Goal: Task Accomplishment & Management: Complete application form

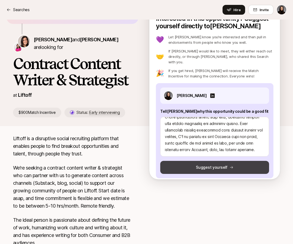
scroll to position [54, 0]
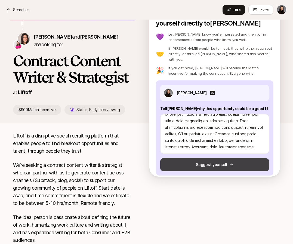
click at [199, 158] on button "Suggest yourself" at bounding box center [214, 164] width 109 height 13
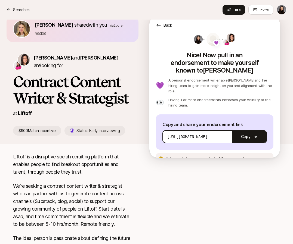
scroll to position [0, 0]
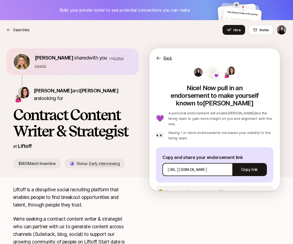
click at [167, 59] on p "Back" at bounding box center [168, 58] width 9 height 7
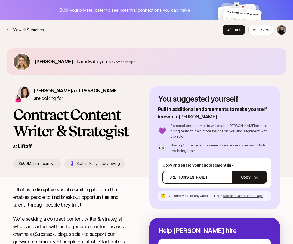
click at [15, 30] on p "View all Searches" at bounding box center [28, 30] width 30 height 7
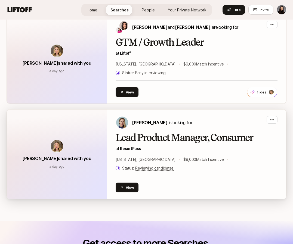
scroll to position [321, 0]
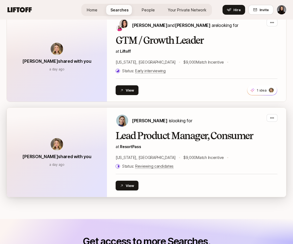
click at [156, 131] on h2 "Lead Product Manager, Consumer" at bounding box center [197, 136] width 162 height 11
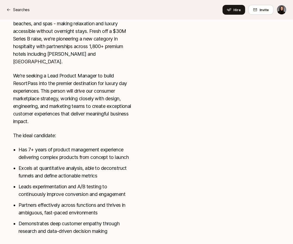
scroll to position [237, 0]
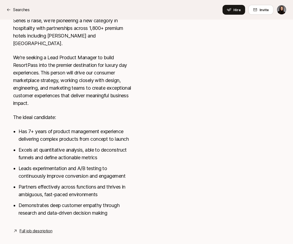
click at [45, 228] on link "Full job description" at bounding box center [36, 231] width 33 height 7
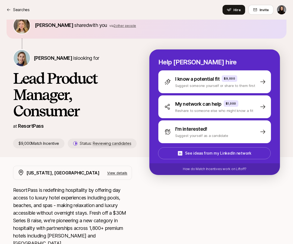
scroll to position [15, 0]
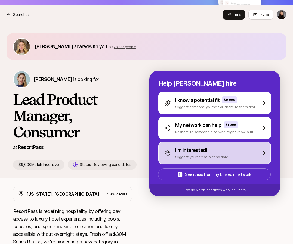
click at [188, 156] on p "Suggest yourself as a candidate" at bounding box center [201, 156] width 53 height 5
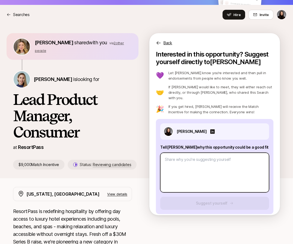
click at [183, 153] on textarea at bounding box center [214, 173] width 109 height 40
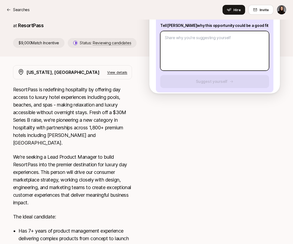
scroll to position [160, 0]
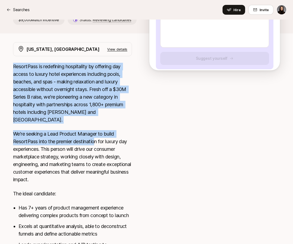
drag, startPoint x: 13, startPoint y: 66, endPoint x: 96, endPoint y: 135, distance: 108.0
click at [96, 135] on div "[US_STATE], [GEOGRAPHIC_DATA] View details ResortPass is redefining hospitality…" at bounding box center [147, 176] width 280 height 269
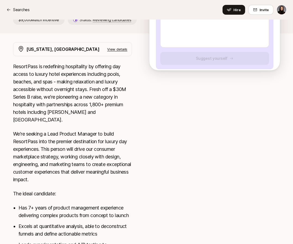
click at [122, 204] on li "Has 7+ years of product management experience delivering complex products from …" at bounding box center [75, 211] width 113 height 15
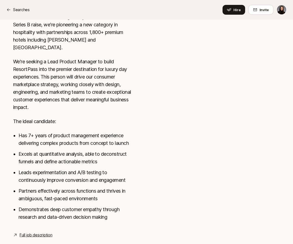
scroll to position [237, 0]
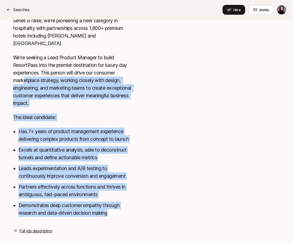
drag, startPoint x: 115, startPoint y: 204, endPoint x: 24, endPoint y: 69, distance: 162.8
click at [24, 69] on div "ResortPass is redefining hospitality by offering day access to luxury hotel exp…" at bounding box center [72, 104] width 119 height 237
click at [127, 202] on li "Demonstrates deep customer empathy through research and data-driven decision ma…" at bounding box center [75, 209] width 113 height 15
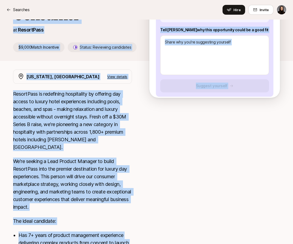
scroll to position [123, 0]
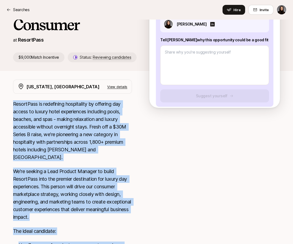
drag, startPoint x: 115, startPoint y: 207, endPoint x: 13, endPoint y: 105, distance: 144.7
click at [13, 105] on div "[US_STATE], [GEOGRAPHIC_DATA] View details ResortPass is redefining hospitality…" at bounding box center [147, 214] width 280 height 269
copy div "ResortPass is redefining hospitality by offering day access to luxury hotel exp…"
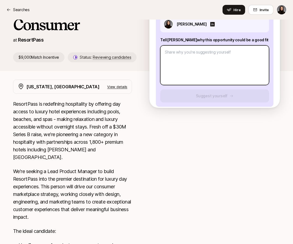
click at [178, 55] on textarea at bounding box center [214, 65] width 109 height 40
paste textarea "I’m really drawn to ResortPass’s mission of redefining luxury hospitality throu…"
type textarea "x"
type textarea "I’m really drawn to ResortPass’s mission of redefining luxury hospitality throu…"
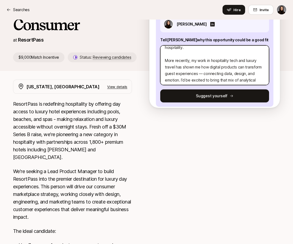
scroll to position [88, 0]
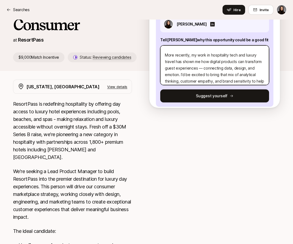
click at [202, 57] on textarea "I’m really drawn to ResortPass’s mission of redefining luxury hospitality throu…" at bounding box center [214, 65] width 109 height 40
type textarea "x"
type textarea "I’m really drawn to ResortPass’s mission of redefining luxury hospitality throu…"
type textarea "x"
type textarea "I’m really drawn to ResortPass’s mission of redefining luxury hospitality throu…"
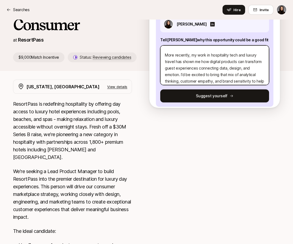
type textarea "x"
type textarea "I’m really drawn to ResortPass’s mission of redefining luxury hospitality throu…"
type textarea "x"
type textarea "I’m really drawn to ResortPass’s mission of redefining luxury hospitality throu…"
type textarea "x"
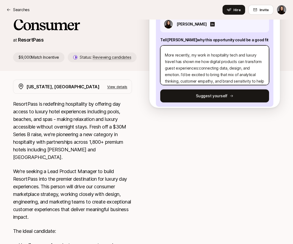
type textarea "I’m really drawn to ResortPass’s mission of redefining luxury hospitality throu…"
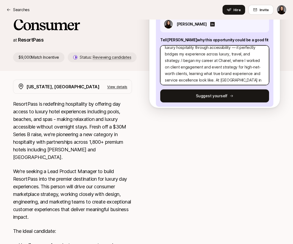
scroll to position [0, 0]
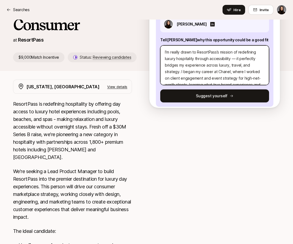
click at [235, 53] on textarea "I’m really drawn to ResortPass’s mission of redefining luxury hospitality throu…" at bounding box center [214, 65] width 109 height 40
type textarea "x"
type textarea "I’m really drawn to ResortPass’s mission of redefining luxury hospitality throu…"
type textarea "x"
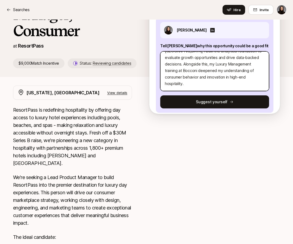
scroll to position [54, 0]
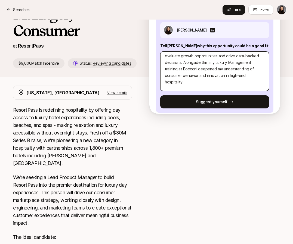
click at [212, 69] on textarea "I’m really drawn to ResortPass’s mission of redefining luxury hospitality throu…" at bounding box center [214, 71] width 109 height 40
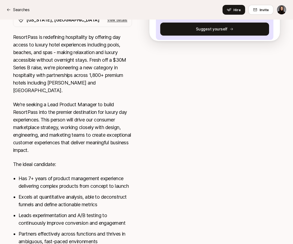
scroll to position [178, 0]
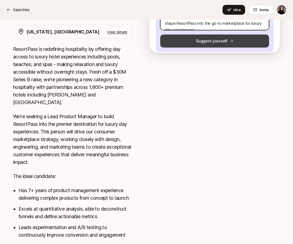
type textarea "I’m really drawn to ResortPass’s mission of redefining luxury hospitality throu…"
click at [209, 35] on button "Suggest yourself" at bounding box center [214, 41] width 109 height 13
type textarea "x"
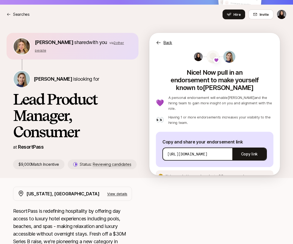
scroll to position [0, 0]
